Goal: Information Seeking & Learning: Learn about a topic

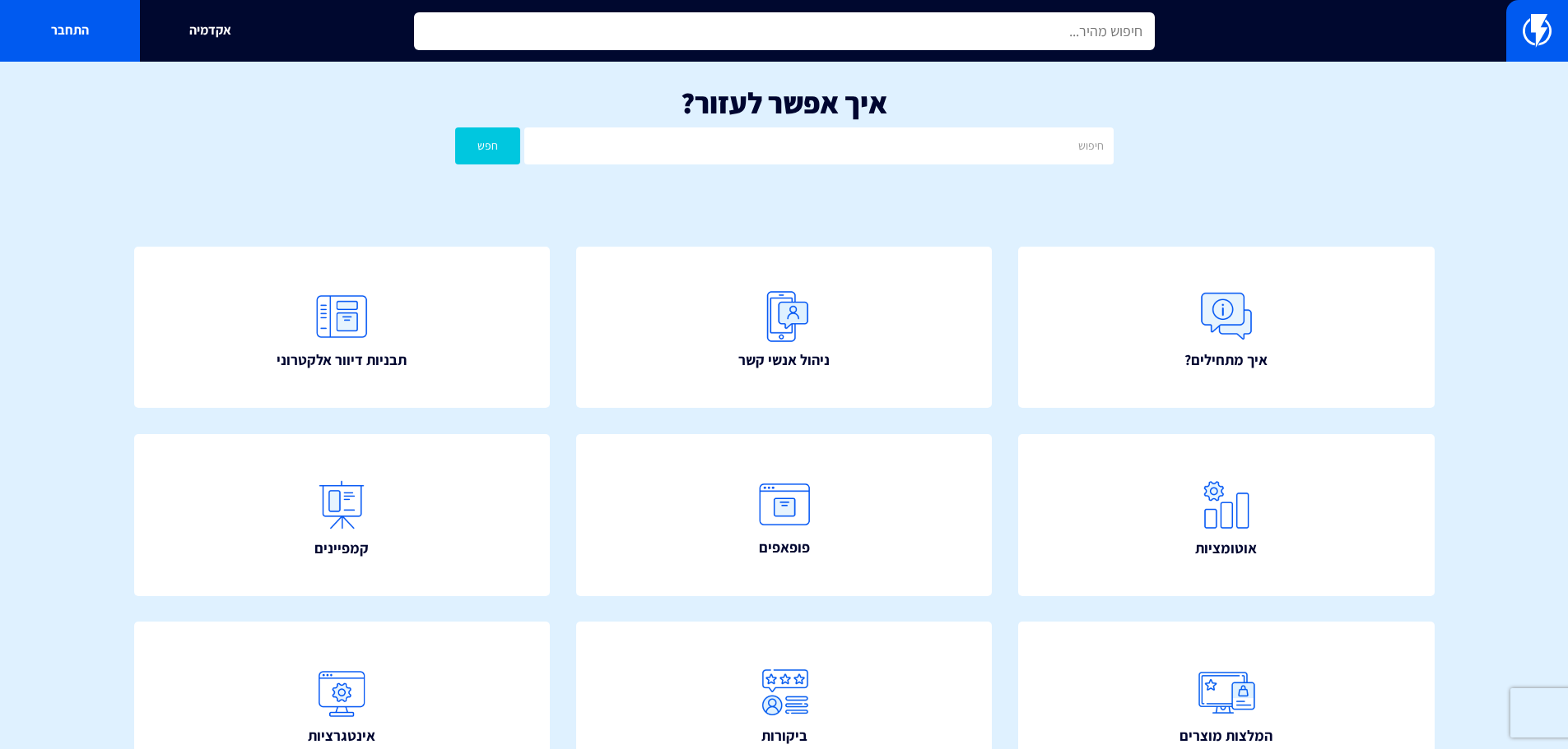
click at [907, 38] on input "text" at bounding box center [784, 31] width 741 height 37
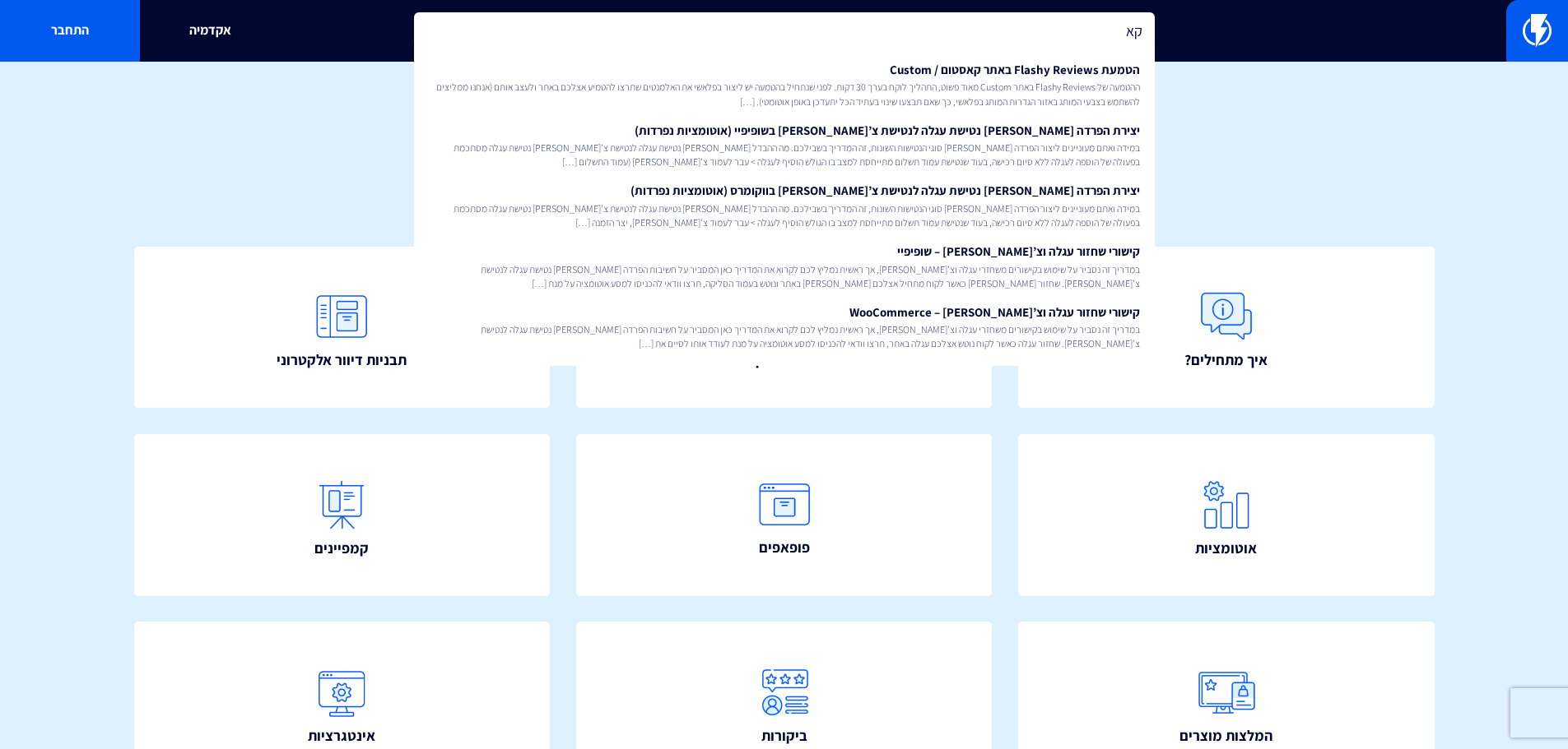
type input "ק"
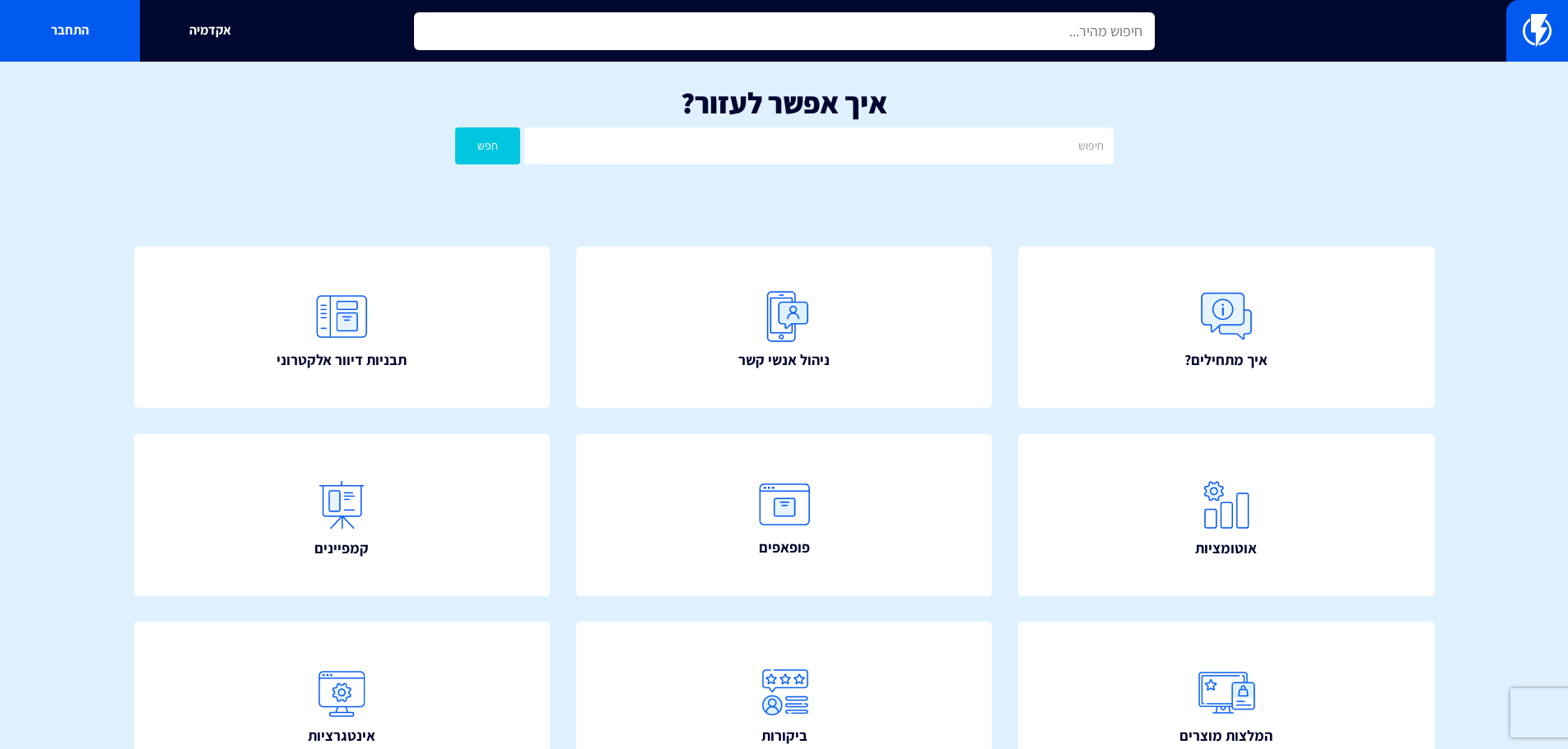
click at [1072, 21] on input "text" at bounding box center [784, 31] width 741 height 37
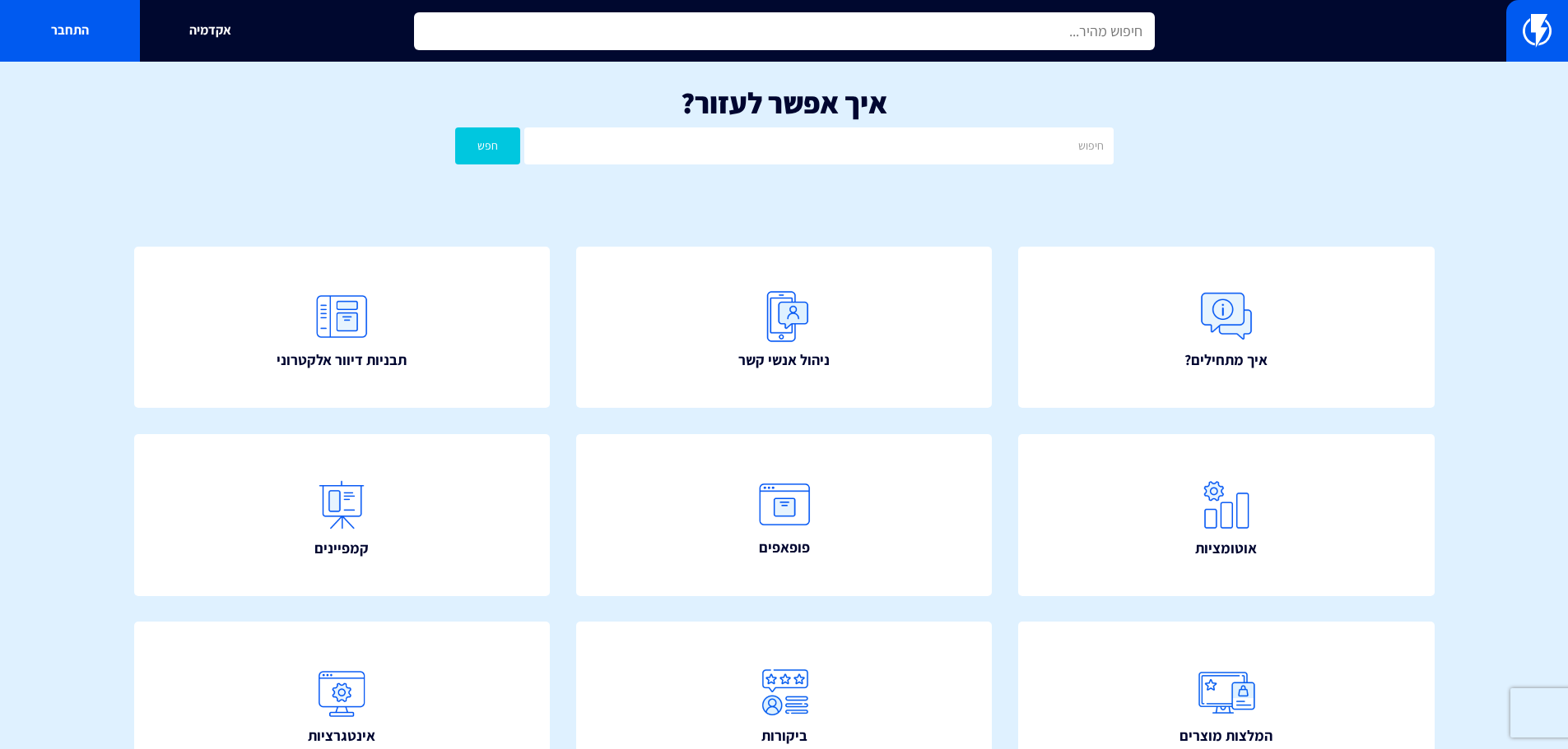
click at [1072, 21] on input "text" at bounding box center [784, 31] width 741 height 37
click at [899, 27] on input "text" at bounding box center [784, 31] width 741 height 37
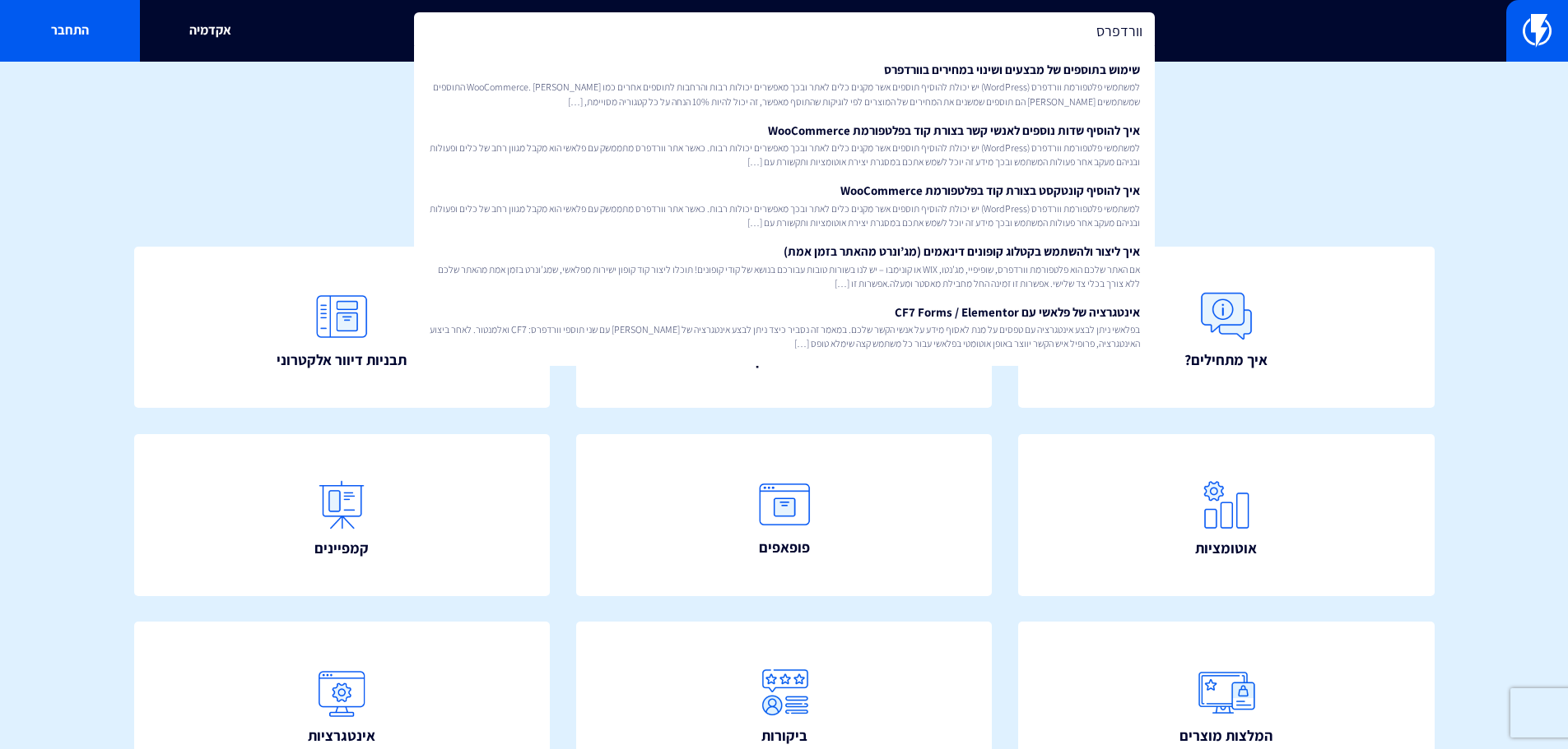
click at [1114, 21] on input "וורדפרס" at bounding box center [784, 31] width 741 height 37
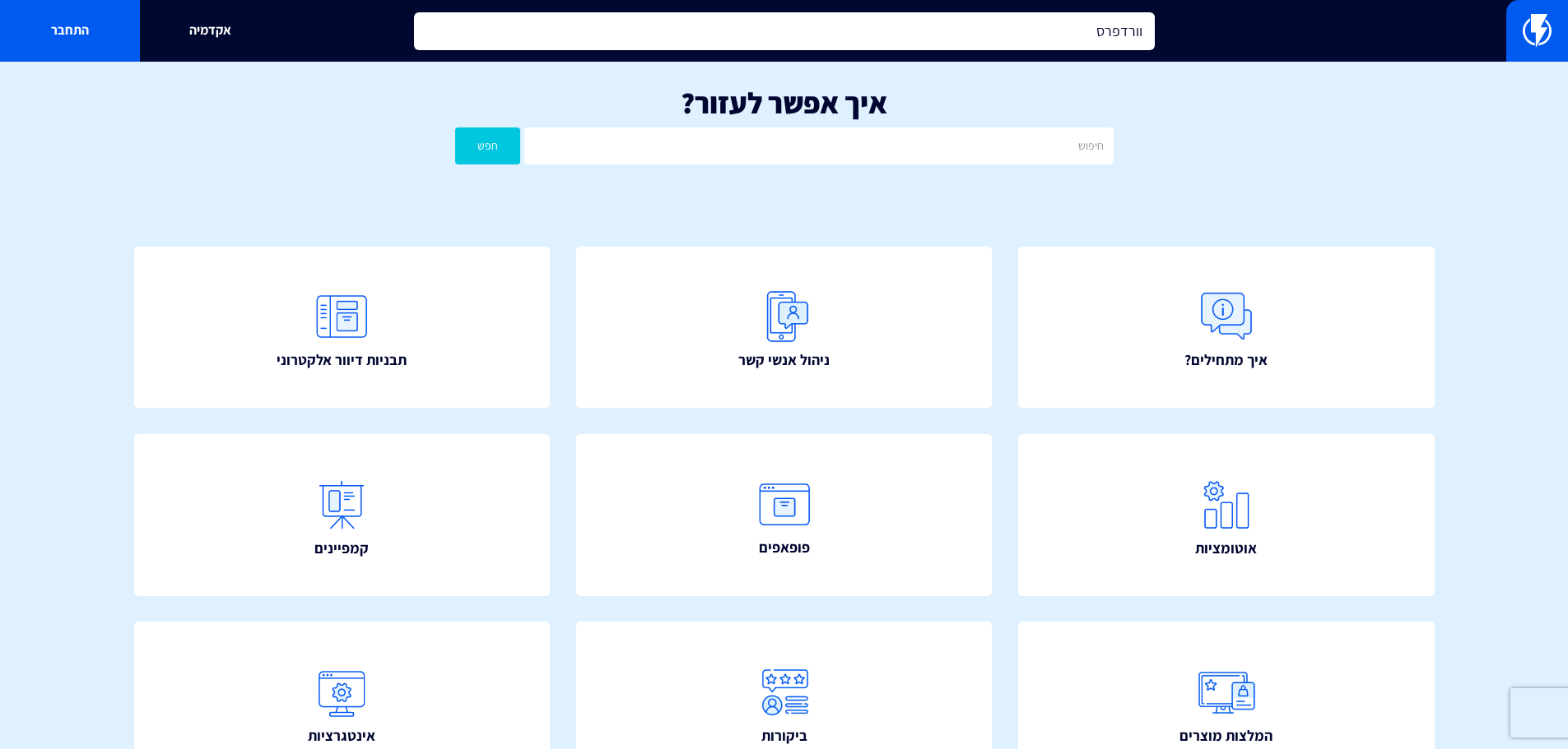
click at [1114, 21] on input "וורדפרס" at bounding box center [784, 31] width 741 height 37
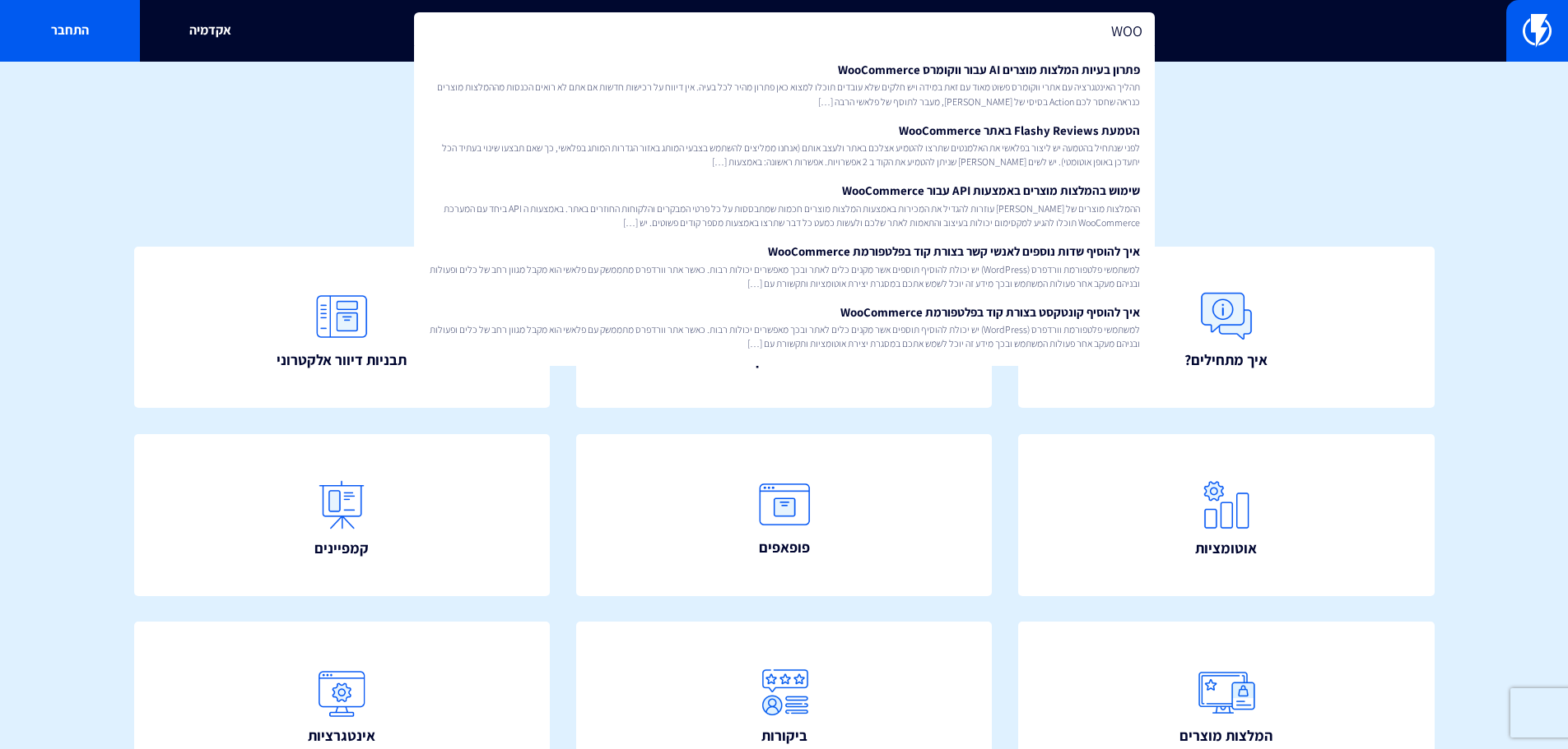
type input "WOO"
click at [1252, 122] on div "איך אפשר לעזור? חפש" at bounding box center [784, 129] width 1568 height 136
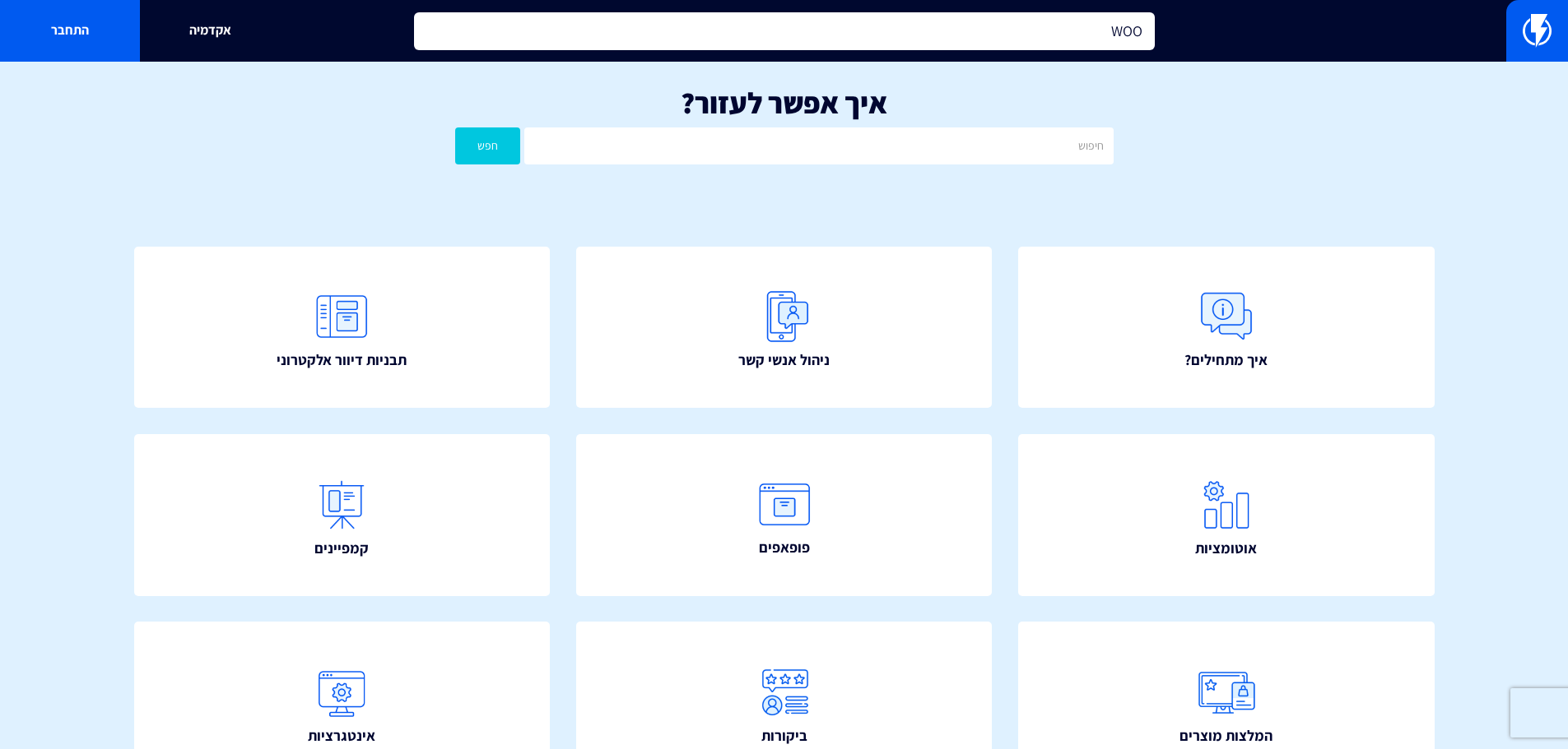
click at [1043, 37] on input "WOO" at bounding box center [784, 31] width 741 height 37
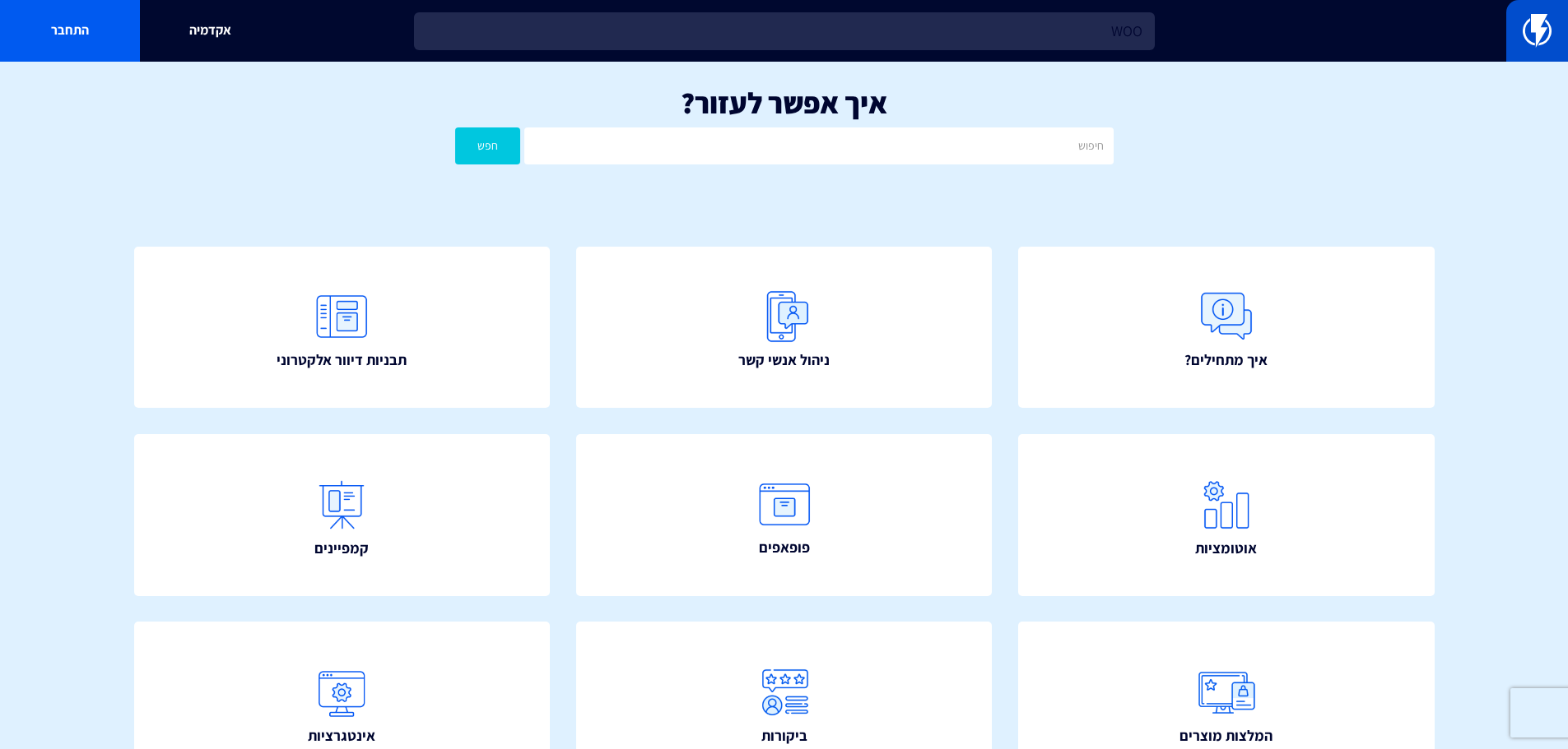
click at [1558, 28] on link at bounding box center [1537, 31] width 62 height 62
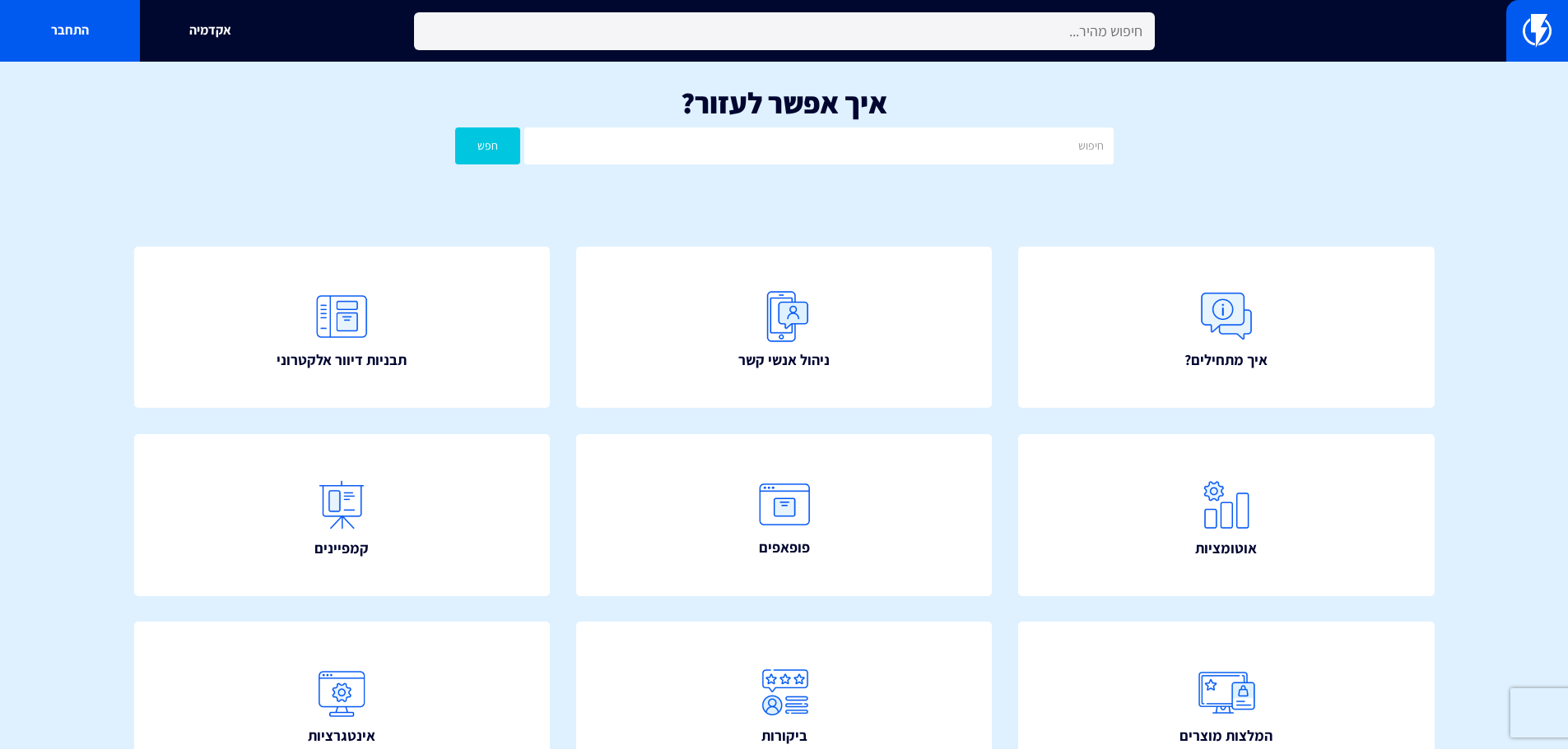
click at [1091, 31] on input "text" at bounding box center [784, 31] width 741 height 37
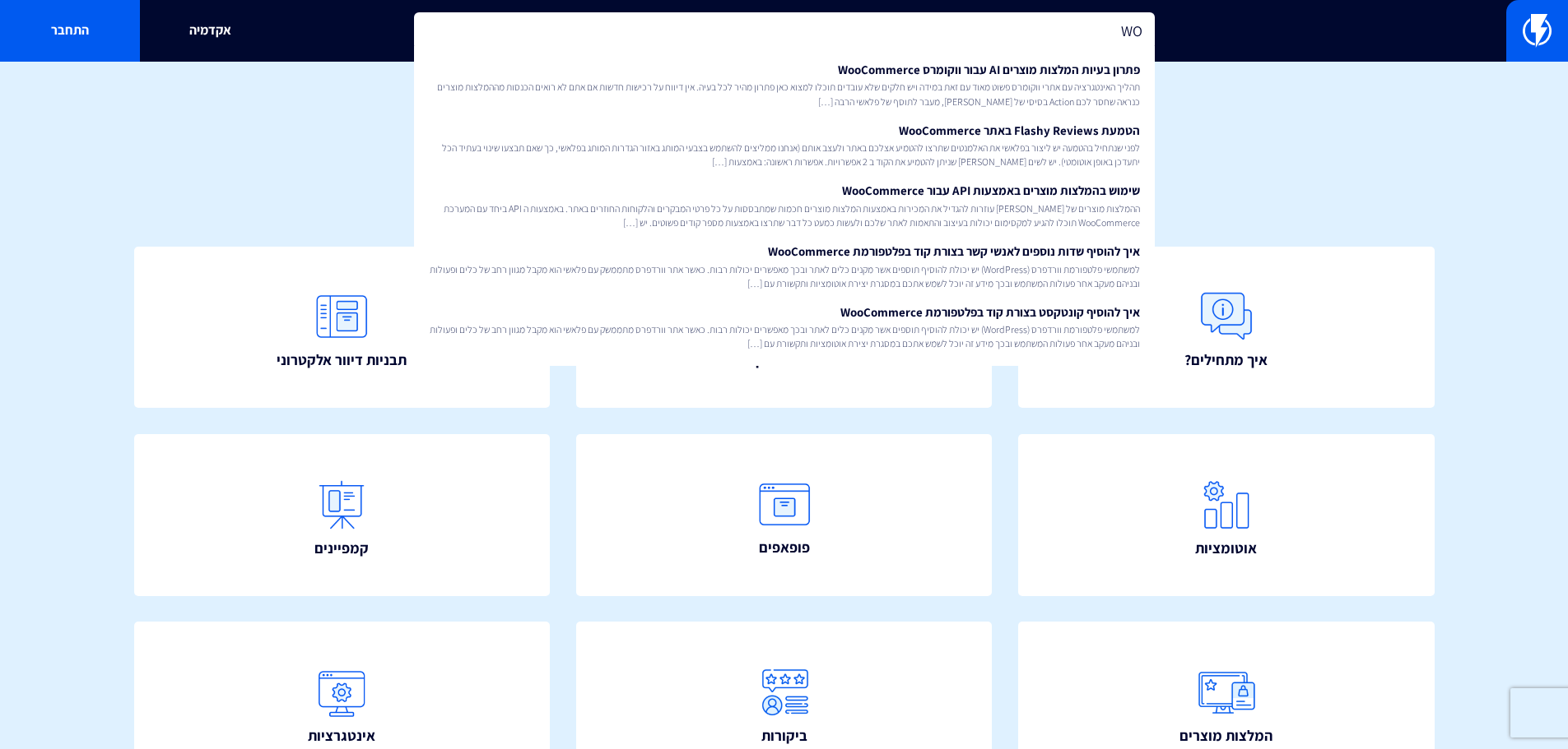
type input "W"
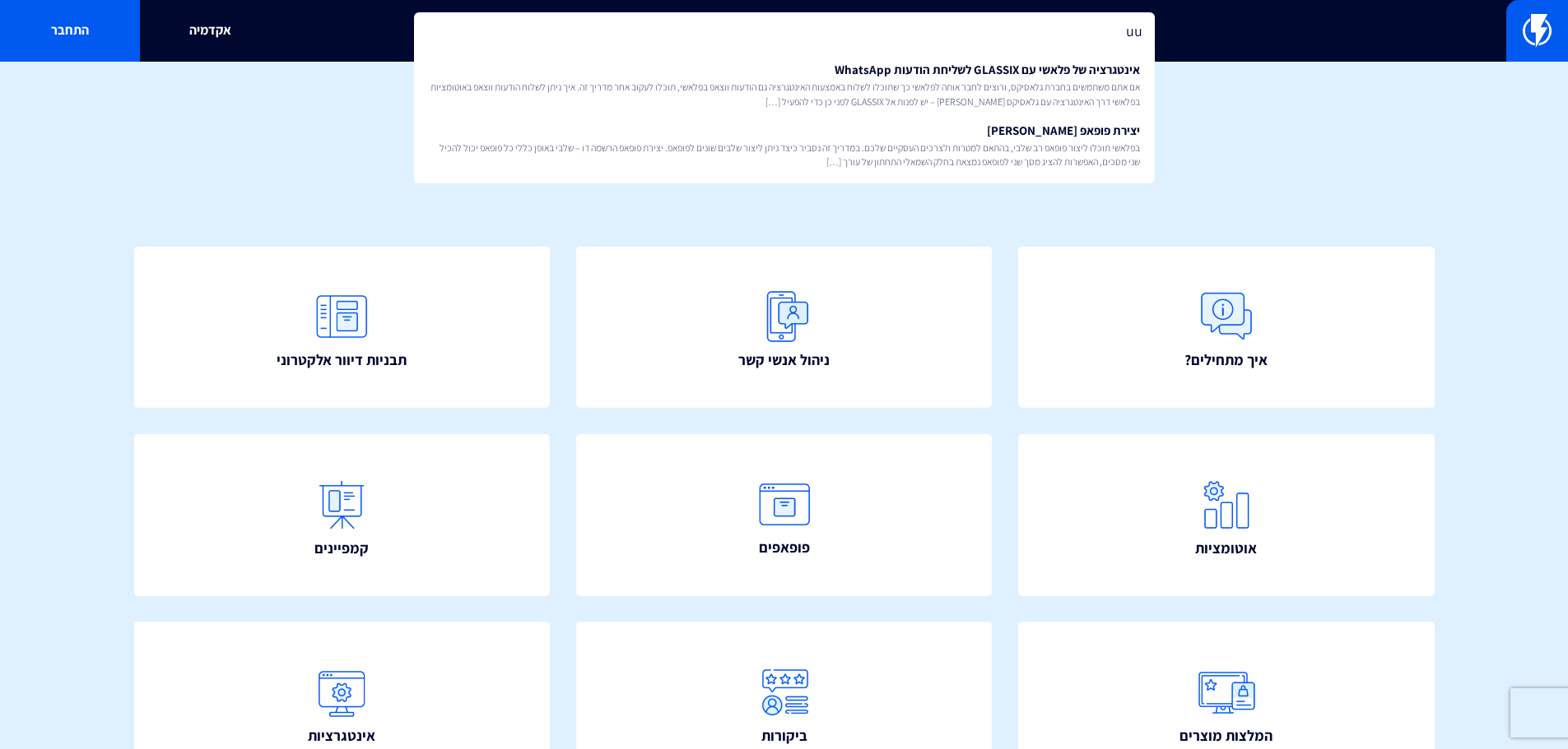
type input "u"
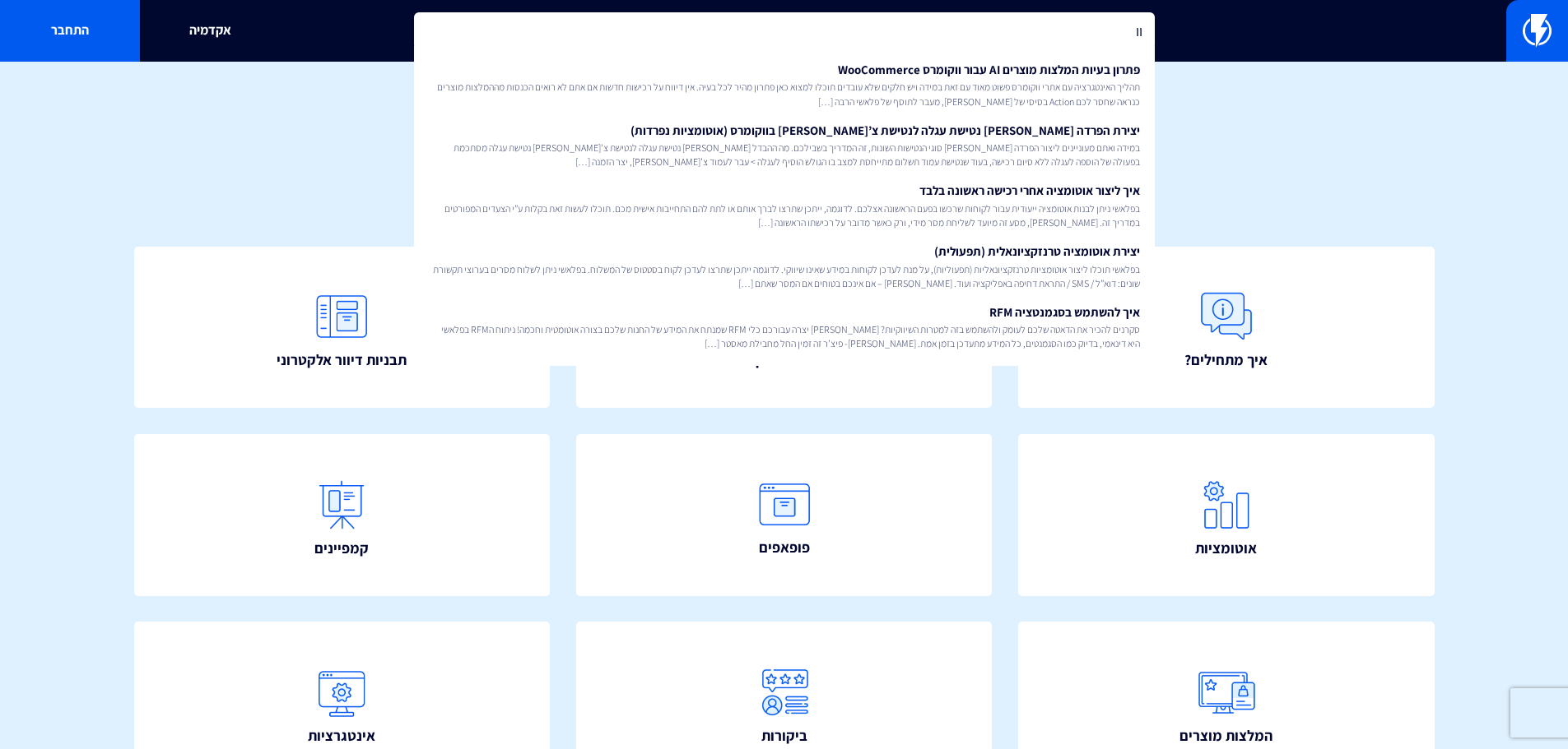
type input "ו"
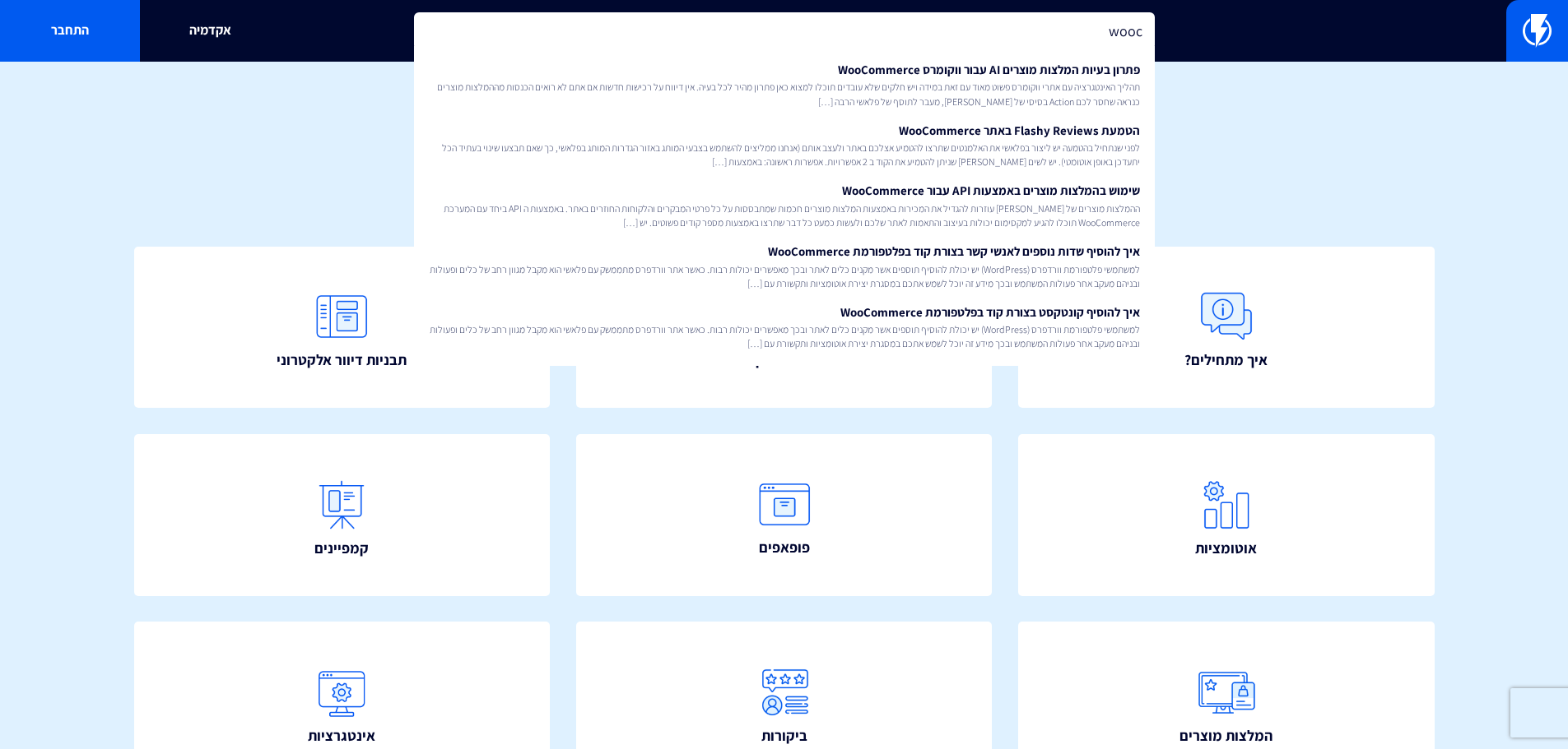
type input "wooco"
